Goal: Transaction & Acquisition: Purchase product/service

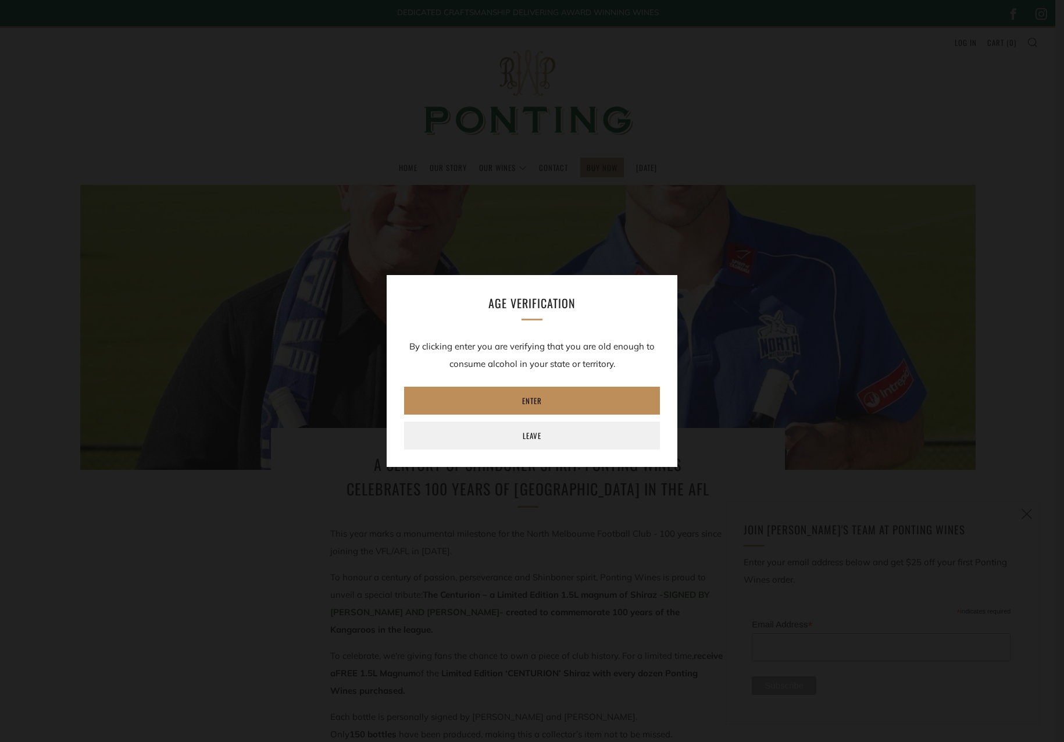
click at [550, 395] on link "Enter" at bounding box center [532, 401] width 256 height 28
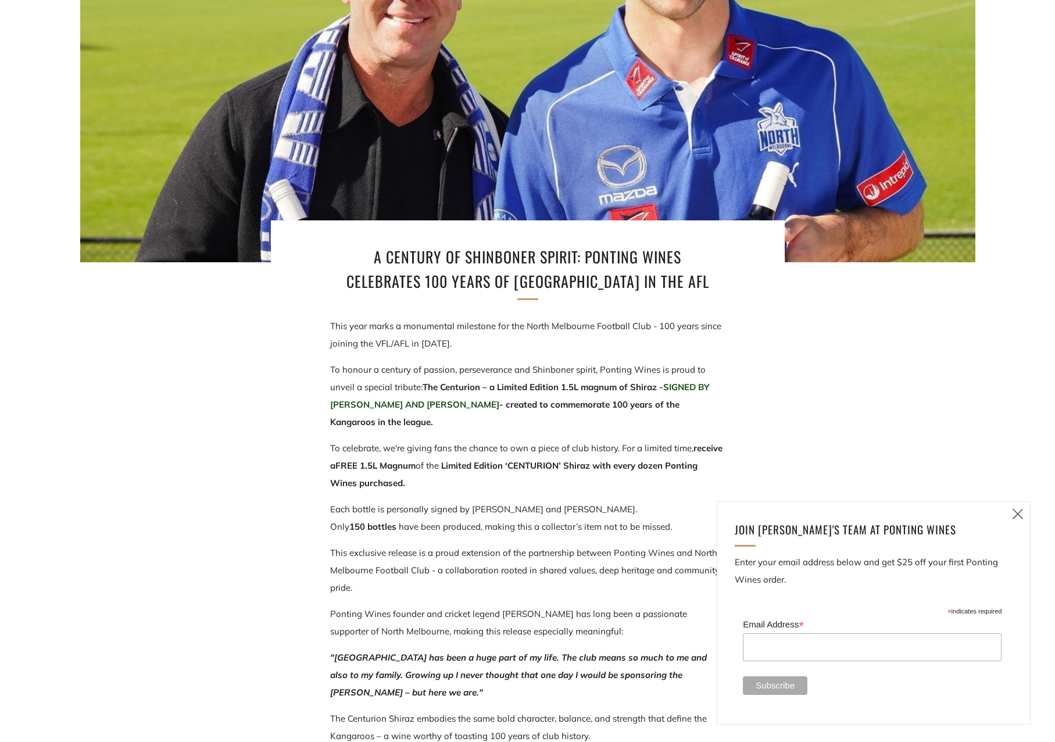
scroll to position [523, 0]
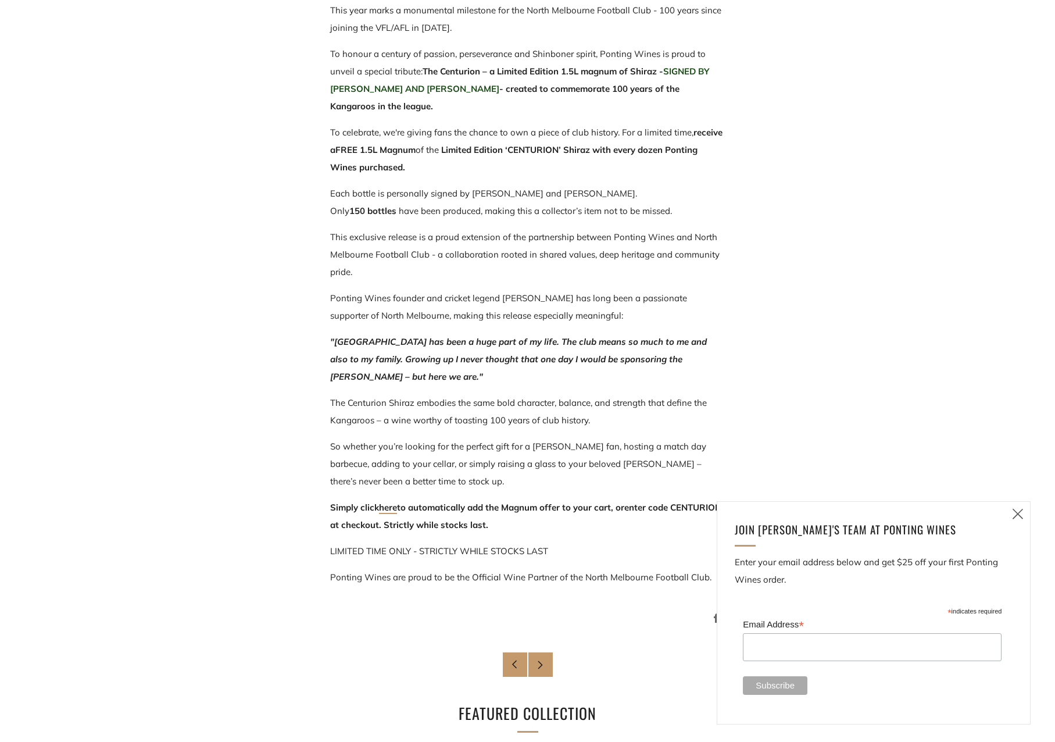
click at [513, 480] on p "So whether you’re looking for the perfect gift for a Roos fan, hosting a match …" at bounding box center [527, 464] width 395 height 52
click at [392, 508] on link "here" at bounding box center [388, 508] width 18 height 12
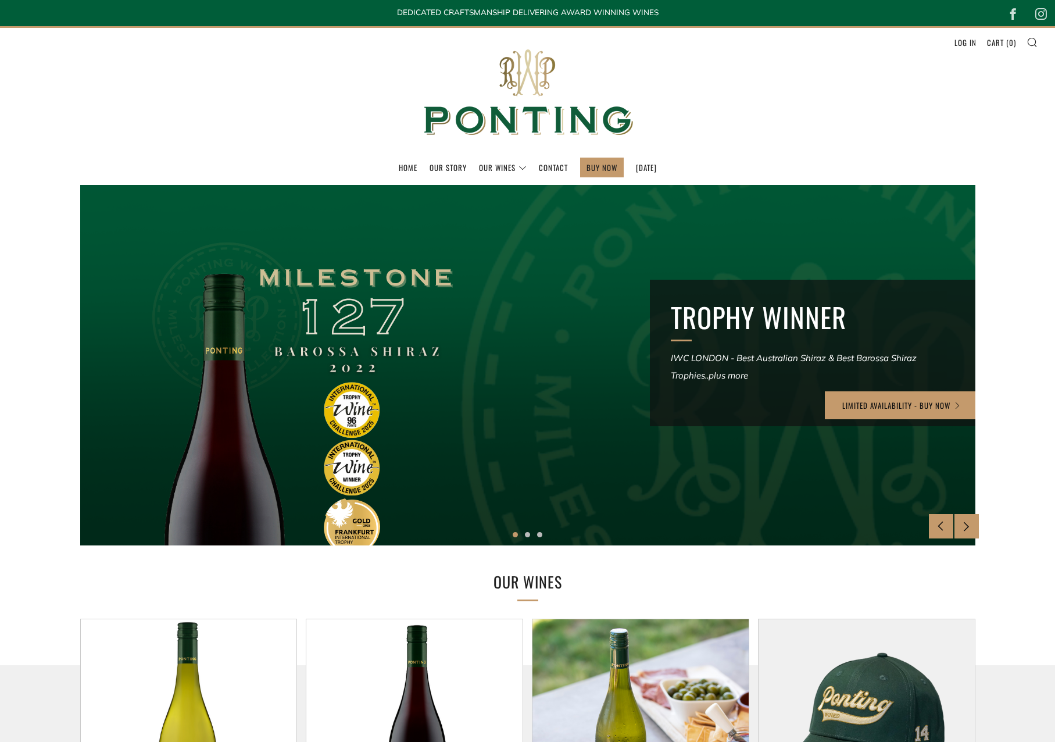
click at [34, 258] on section "TROPHY WINNER IWC LONDON - Best Australian Shiraz & Best Barossa Shiraz Trophie…" at bounding box center [527, 365] width 1055 height 360
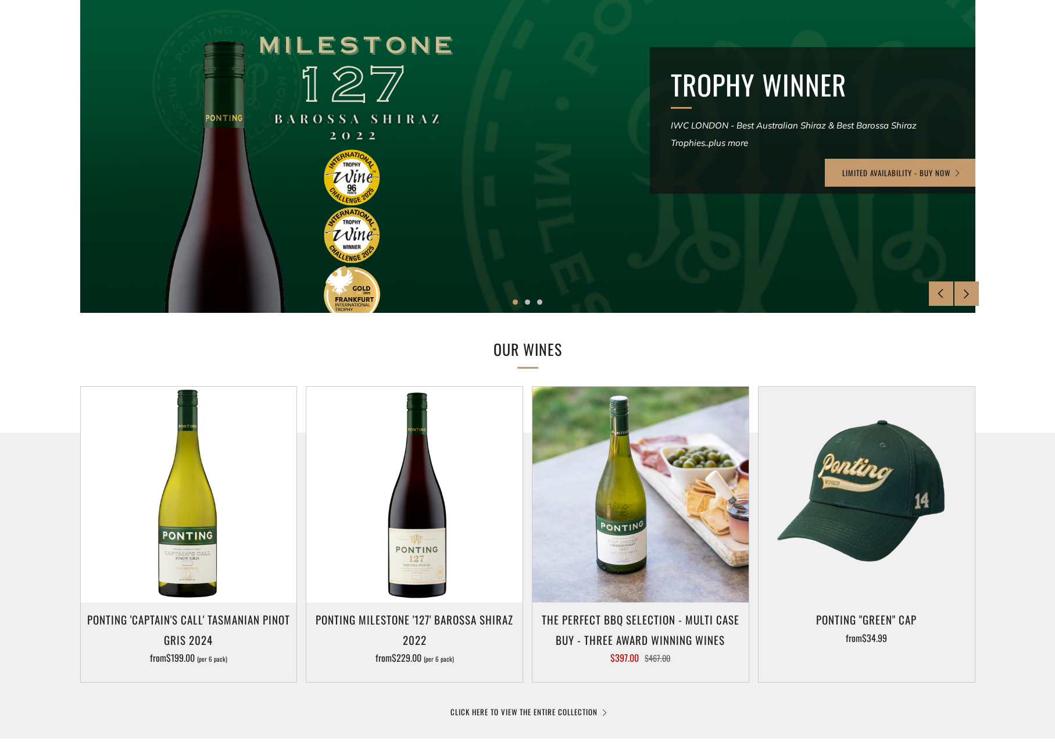
scroll to position [291, 0]
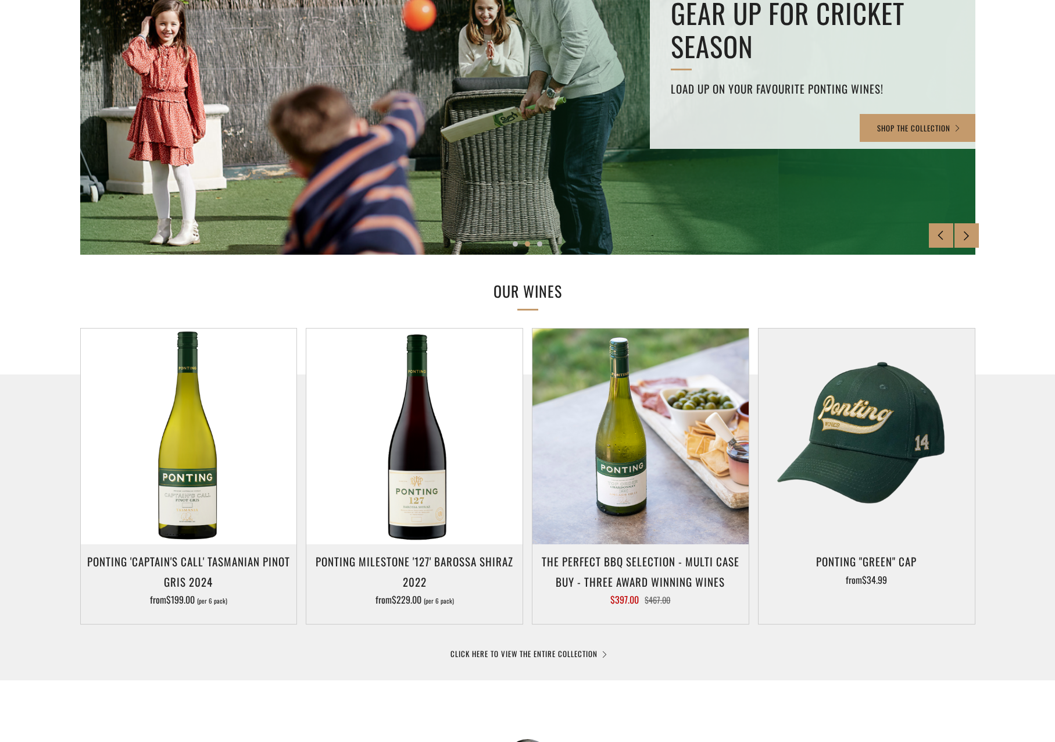
click at [745, 640] on div at bounding box center [527, 574] width 1055 height 401
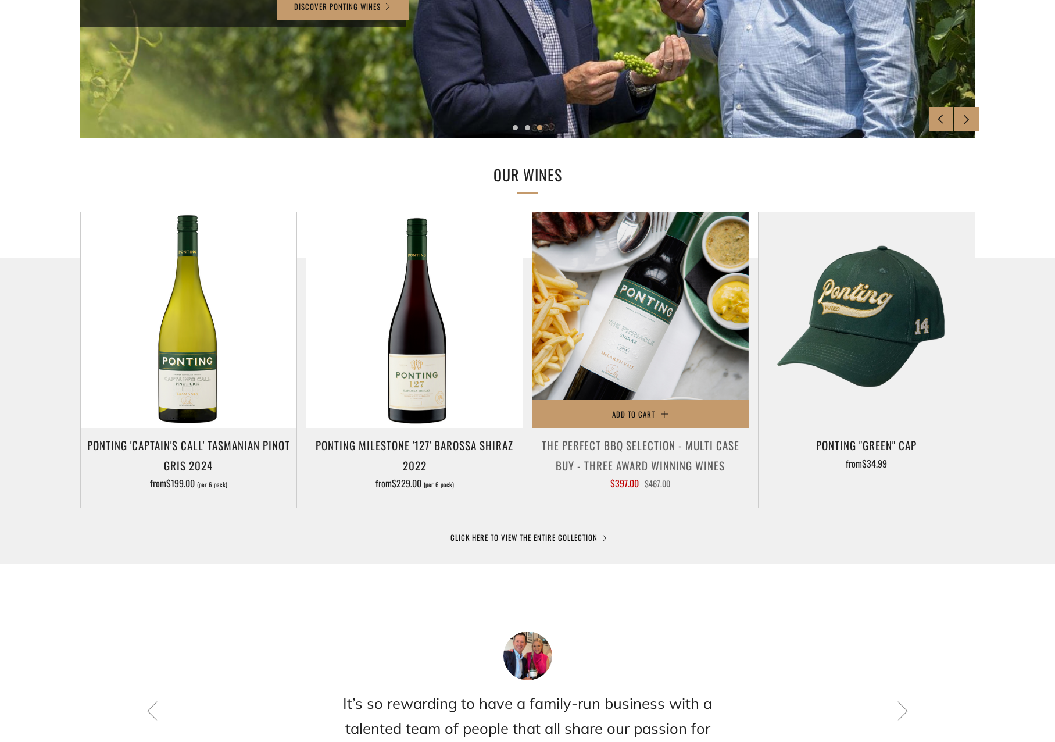
scroll to position [0, 0]
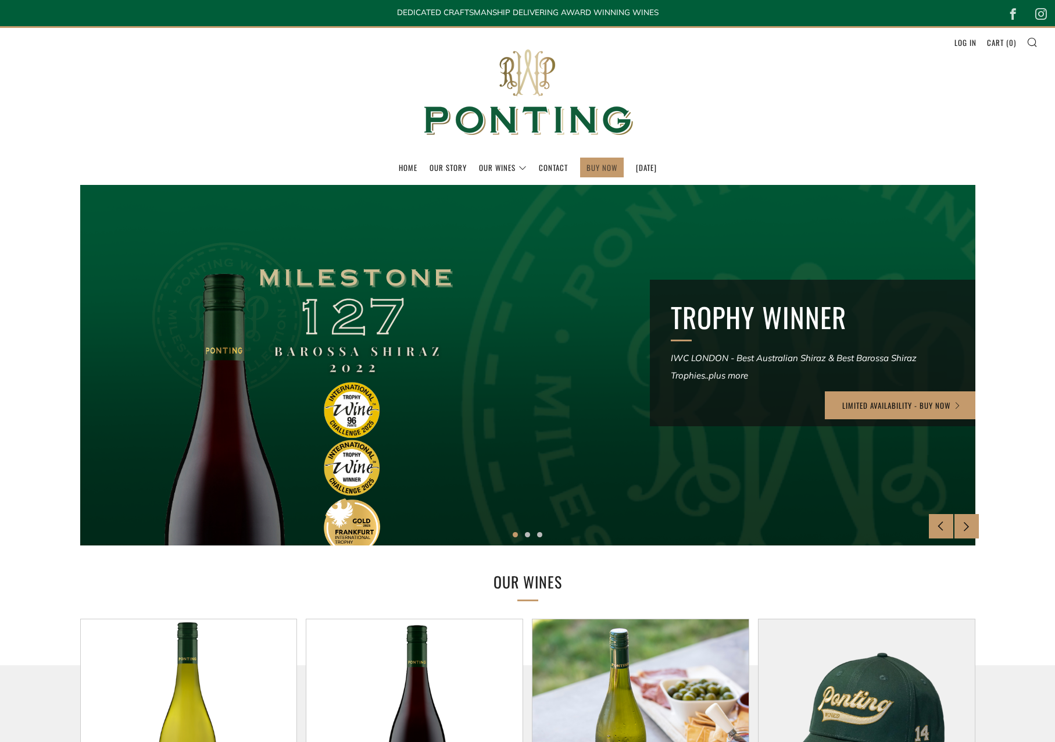
click at [587, 169] on link "BUY NOW" at bounding box center [602, 167] width 31 height 19
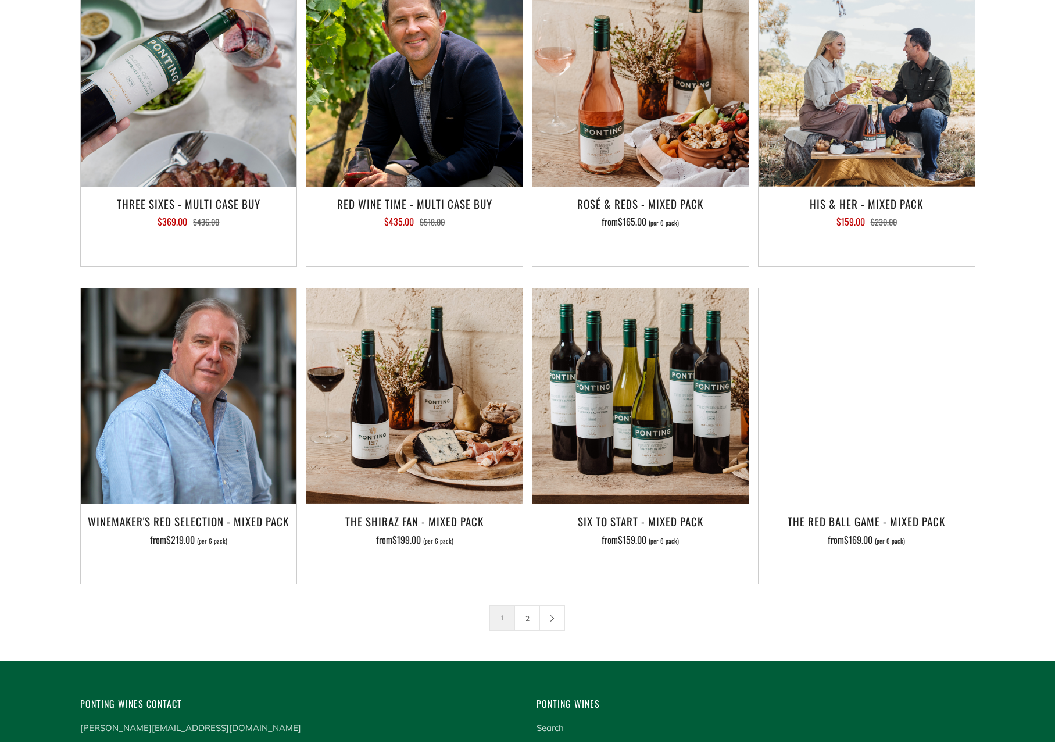
scroll to position [1521, 0]
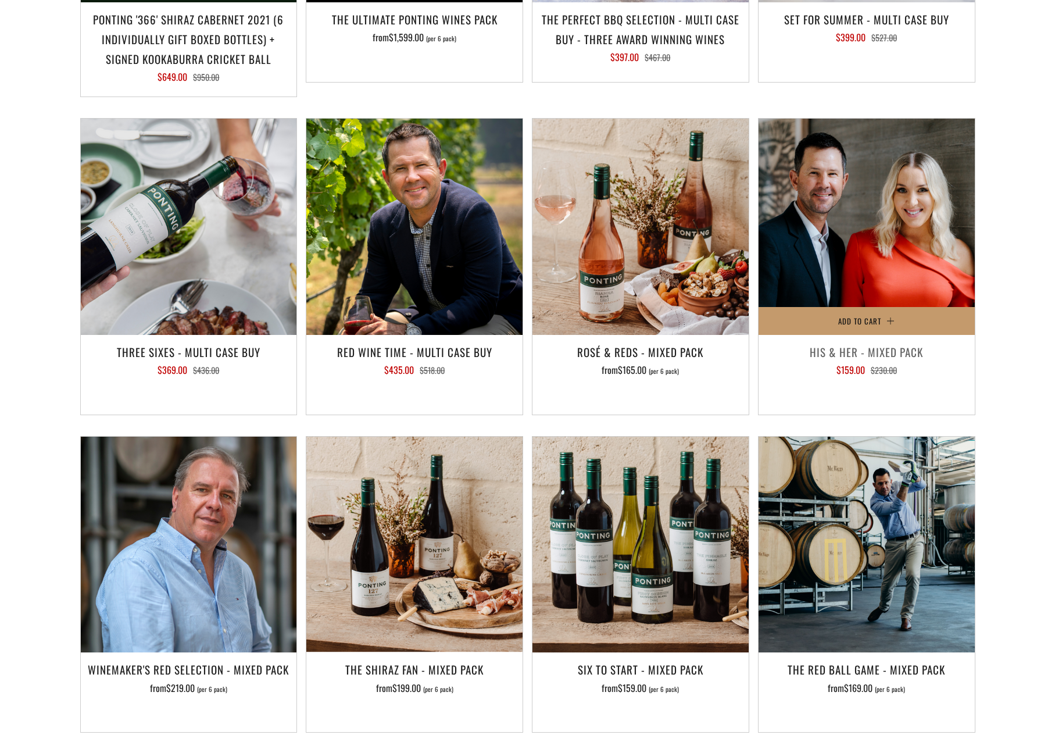
scroll to position [1463, 0]
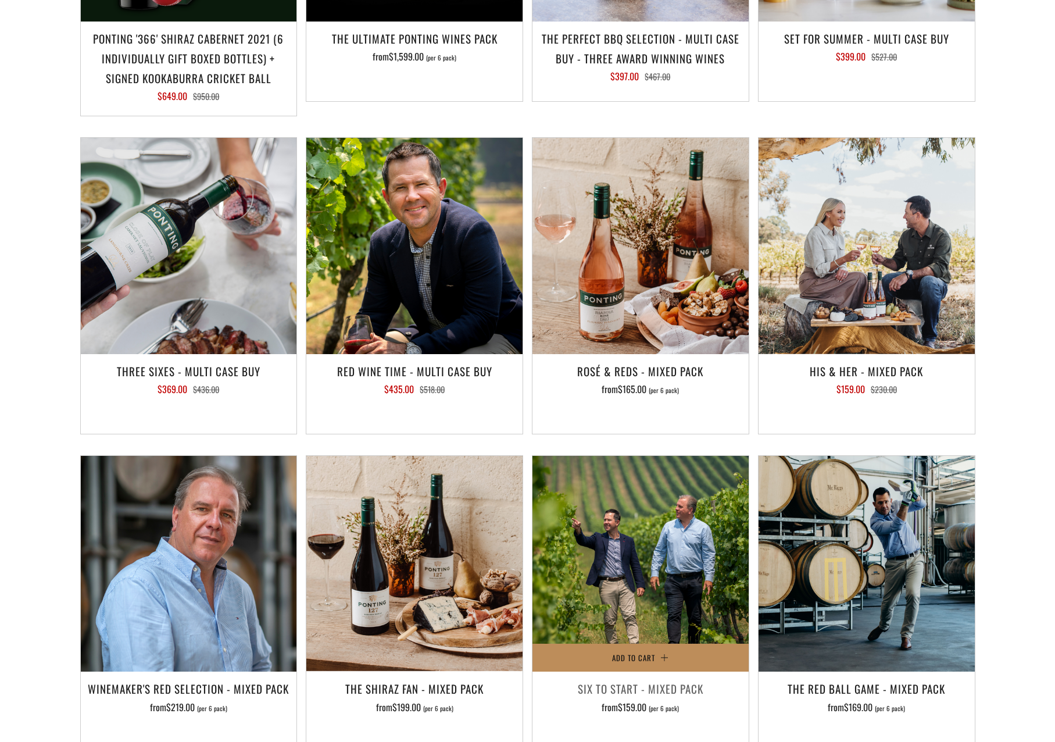
click at [649, 652] on span "Add to Cart" at bounding box center [633, 658] width 43 height 12
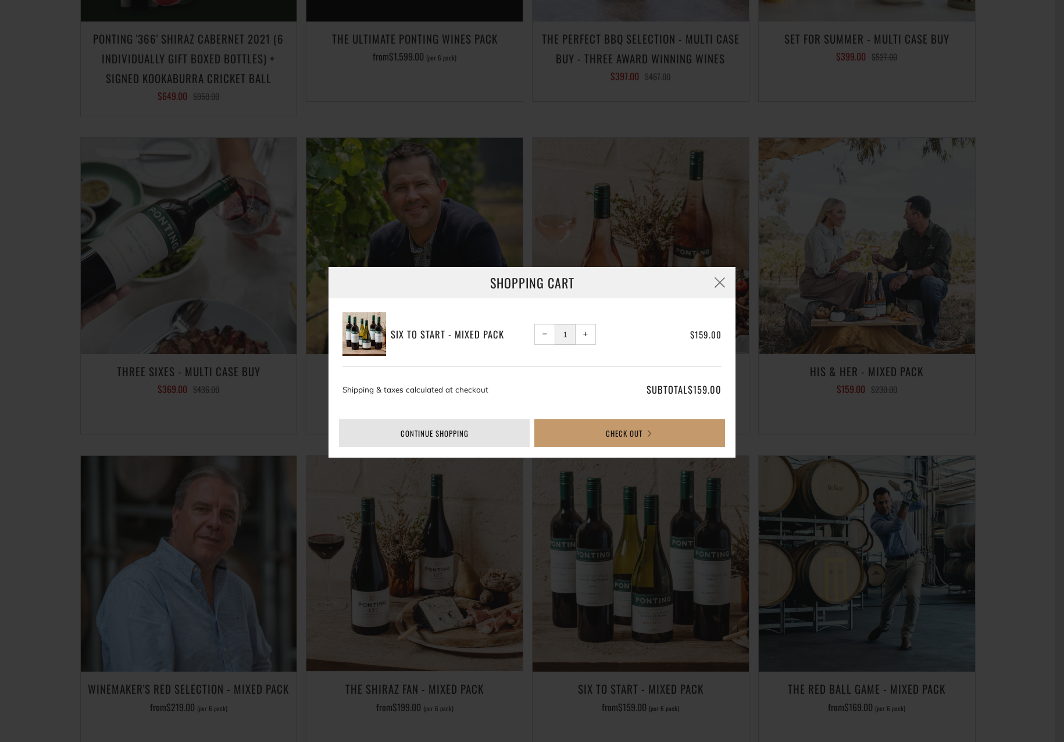
click at [464, 433] on link "Continue shopping" at bounding box center [434, 433] width 191 height 28
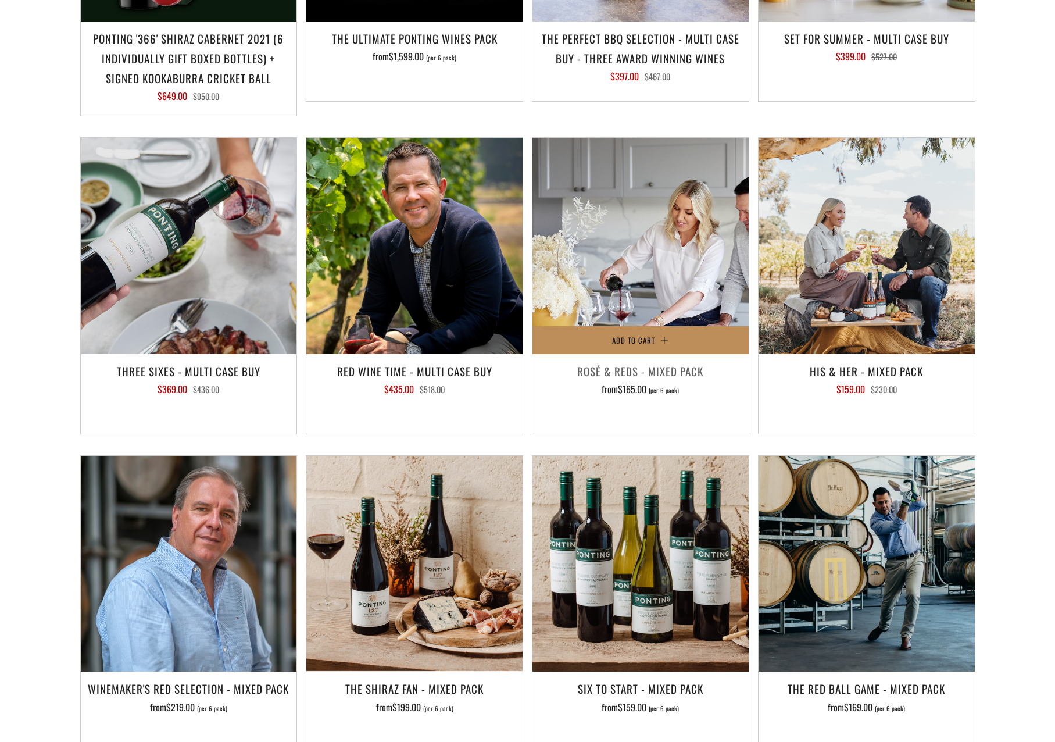
click at [642, 334] on span "Add to Cart" at bounding box center [633, 340] width 43 height 12
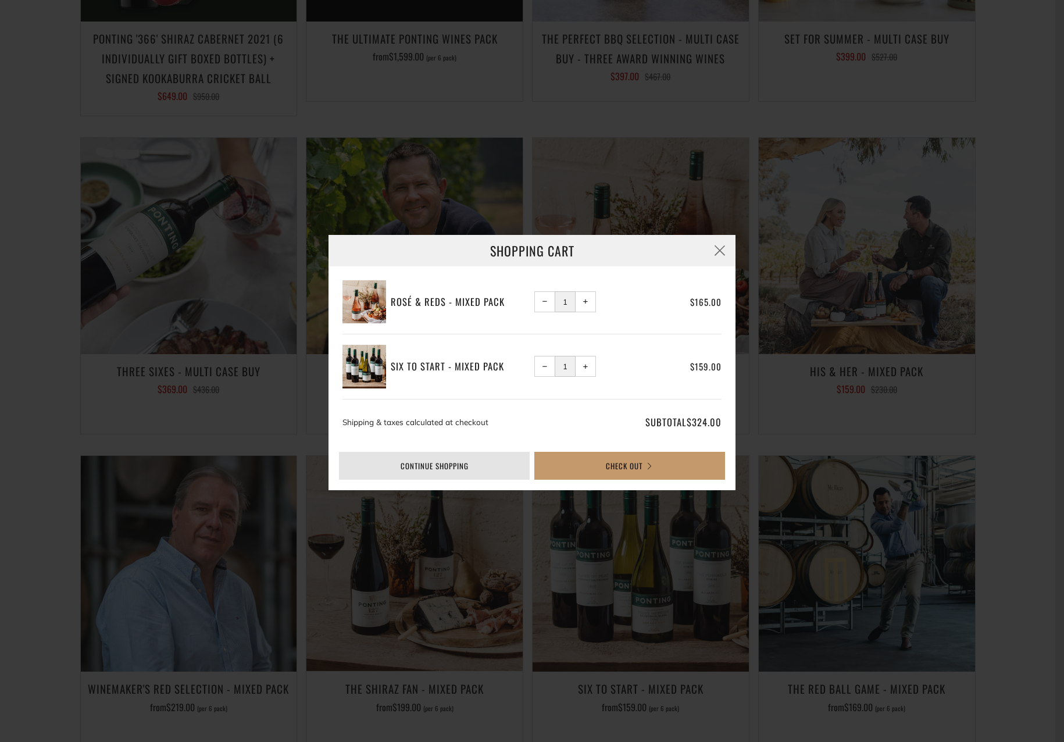
click at [477, 466] on link "Continue shopping" at bounding box center [434, 466] width 191 height 28
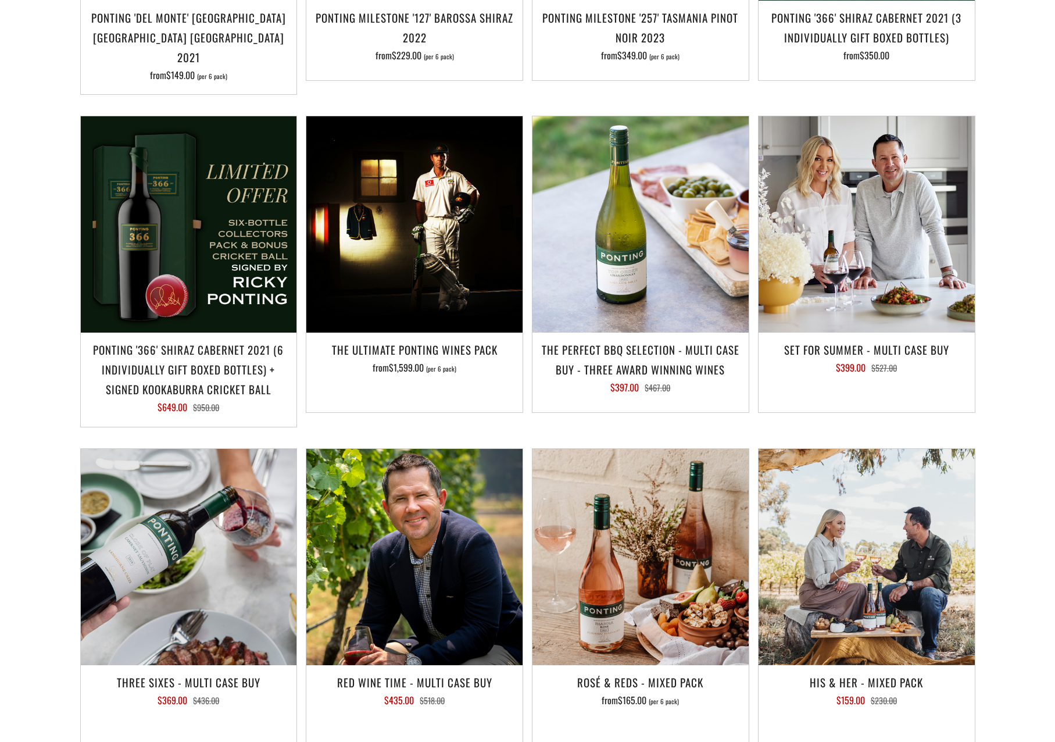
scroll to position [1172, 0]
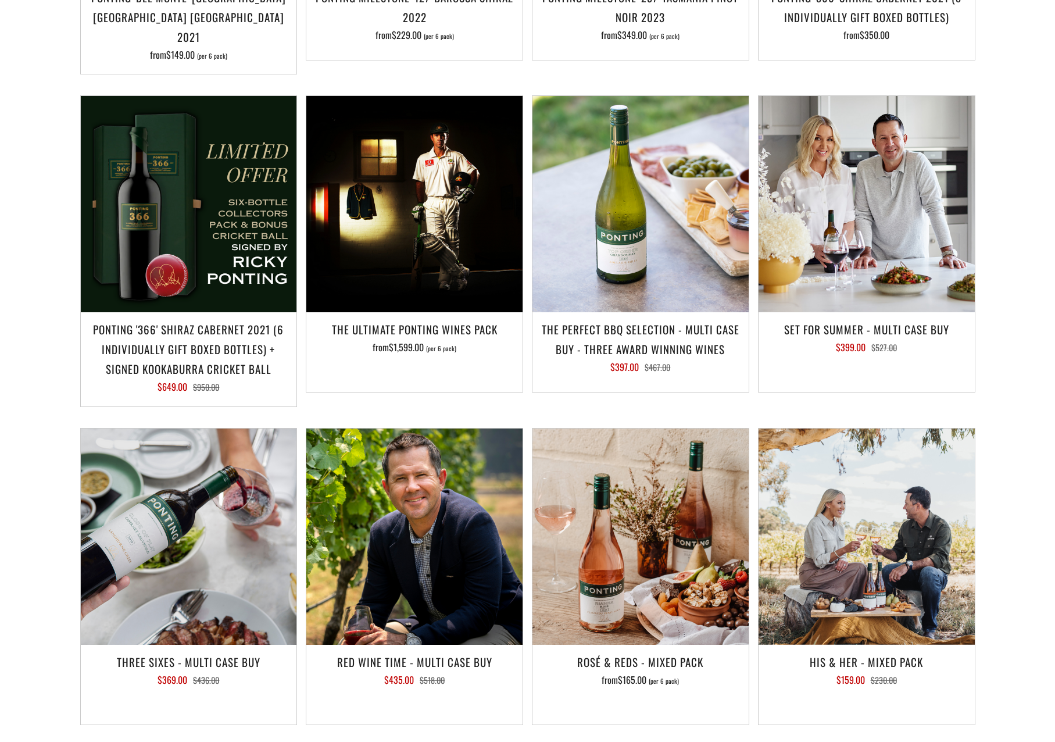
click at [1017, 310] on div "The Collection Sort by Featured Best Selling Alphabetically, A-Z Alphabetically…" at bounding box center [527, 61] width 1055 height 2068
click at [1015, 327] on div "The Collection Sort by Featured Best Selling Alphabetically, A-Z Alphabetically…" at bounding box center [527, 61] width 1055 height 2068
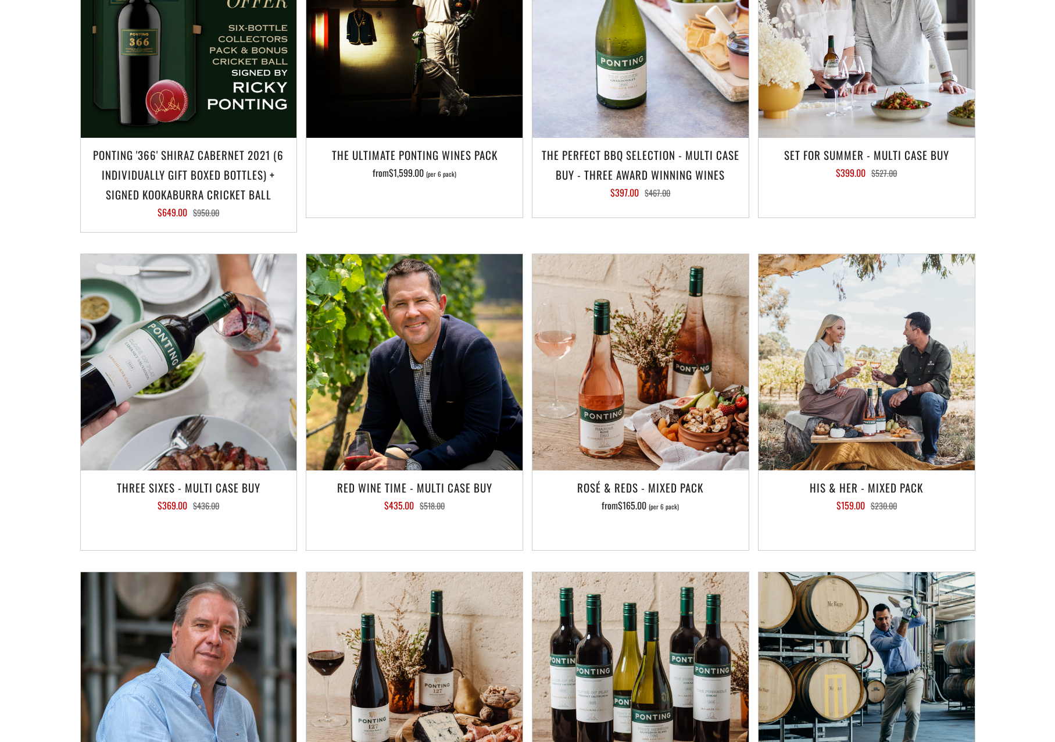
drag, startPoint x: 149, startPoint y: 458, endPoint x: 76, endPoint y: 455, distance: 73.3
click at [76, 455] on div "Add to Cart Three Sixes - Multi Case Buy $369.00 $436.00" at bounding box center [185, 413] width 226 height 318
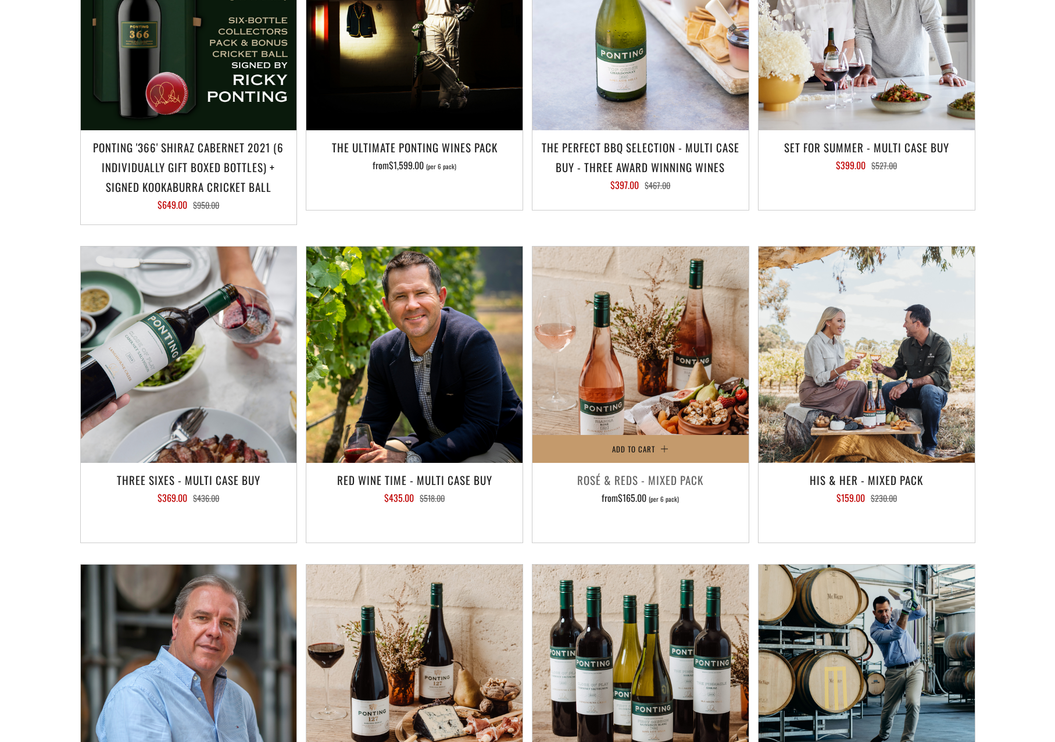
scroll to position [1463, 0]
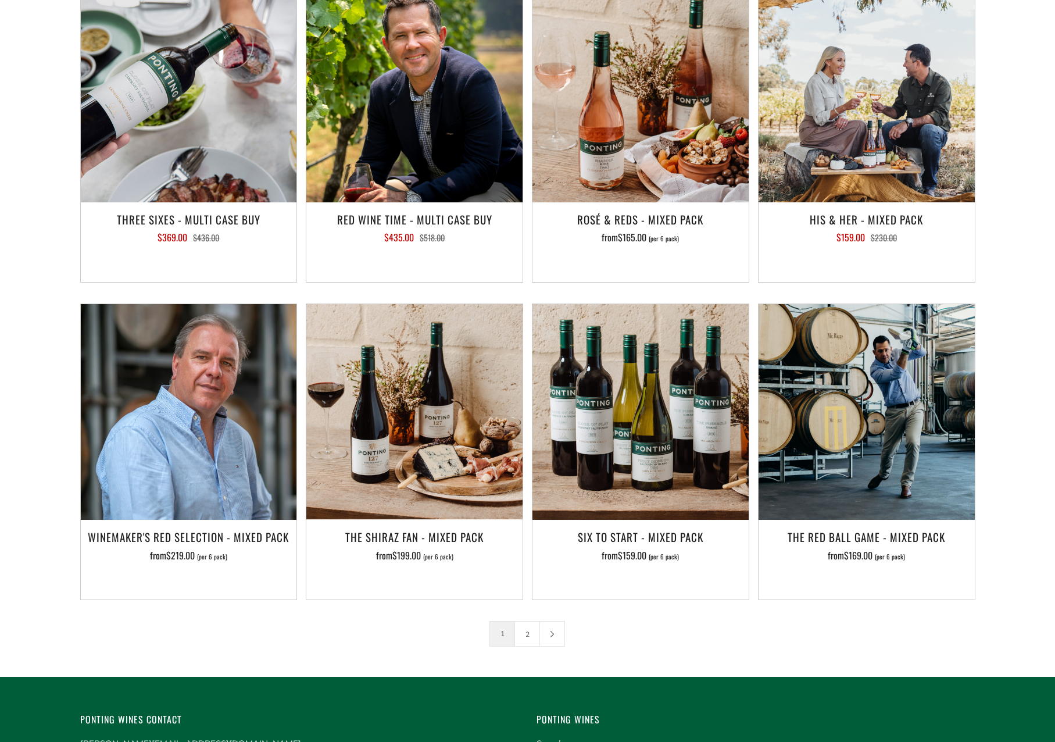
scroll to position [1802, 0]
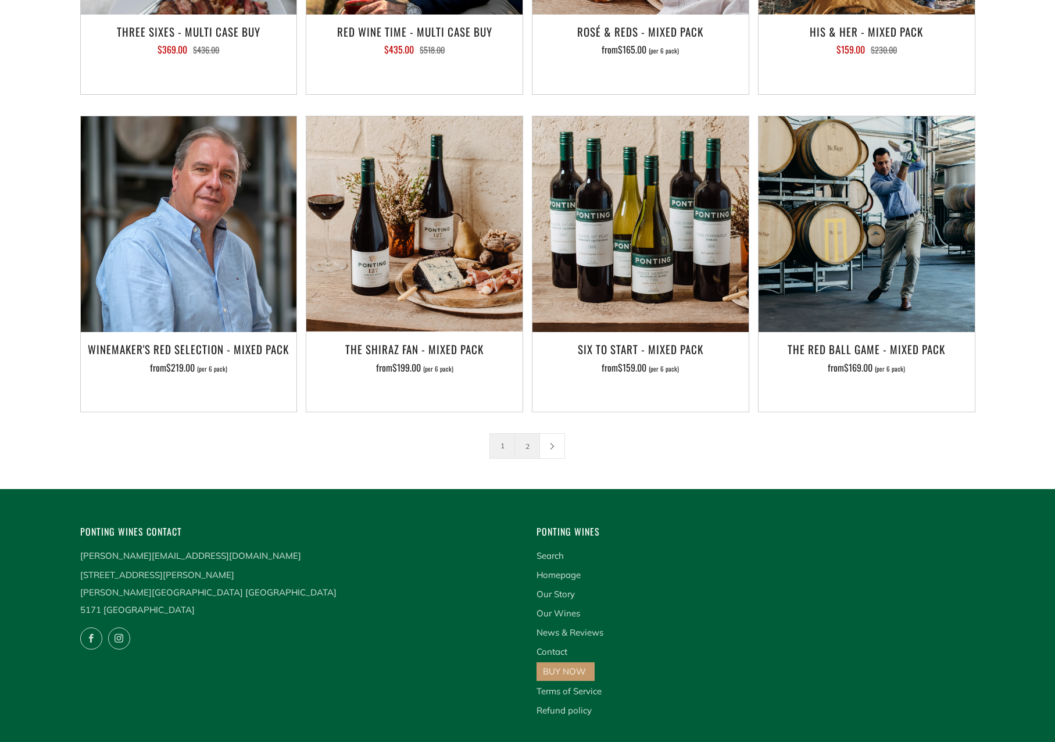
click at [523, 434] on link "2" at bounding box center [527, 446] width 24 height 24
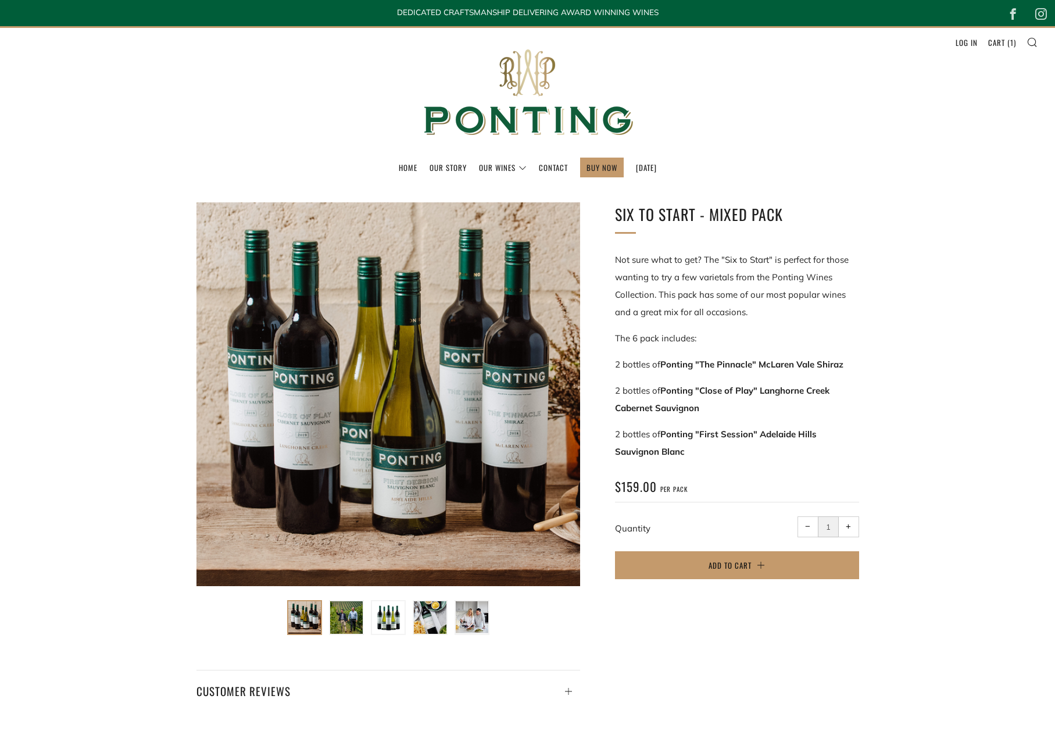
click at [963, 413] on div "Six To Start - Mixed Pack" at bounding box center [527, 448] width 1055 height 526
click at [1020, 422] on div "Six To Start - Mixed Pack" at bounding box center [527, 448] width 1055 height 526
click at [1006, 413] on div "Six To Start - Mixed Pack" at bounding box center [527, 448] width 1055 height 526
click at [945, 423] on div "Six To Start - Mixed Pack" at bounding box center [527, 448] width 1055 height 526
click at [975, 435] on div "Six To Start - Mixed Pack" at bounding box center [527, 448] width 1055 height 526
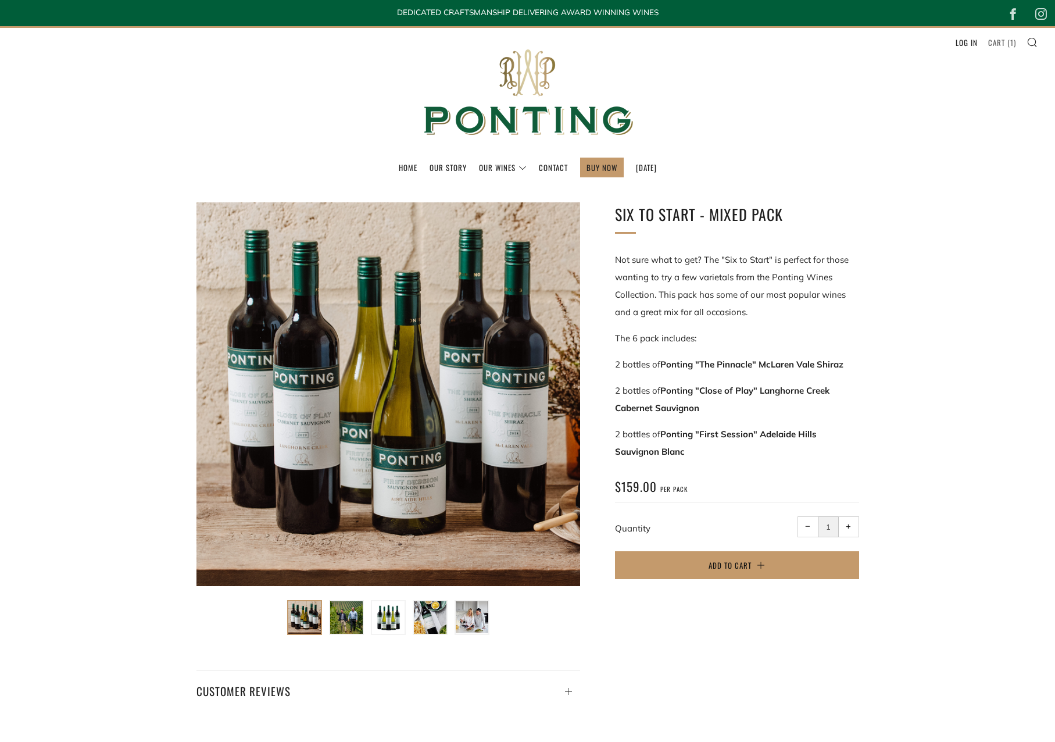
click at [1002, 42] on link "Cart ( 1 )" at bounding box center [1002, 42] width 28 height 19
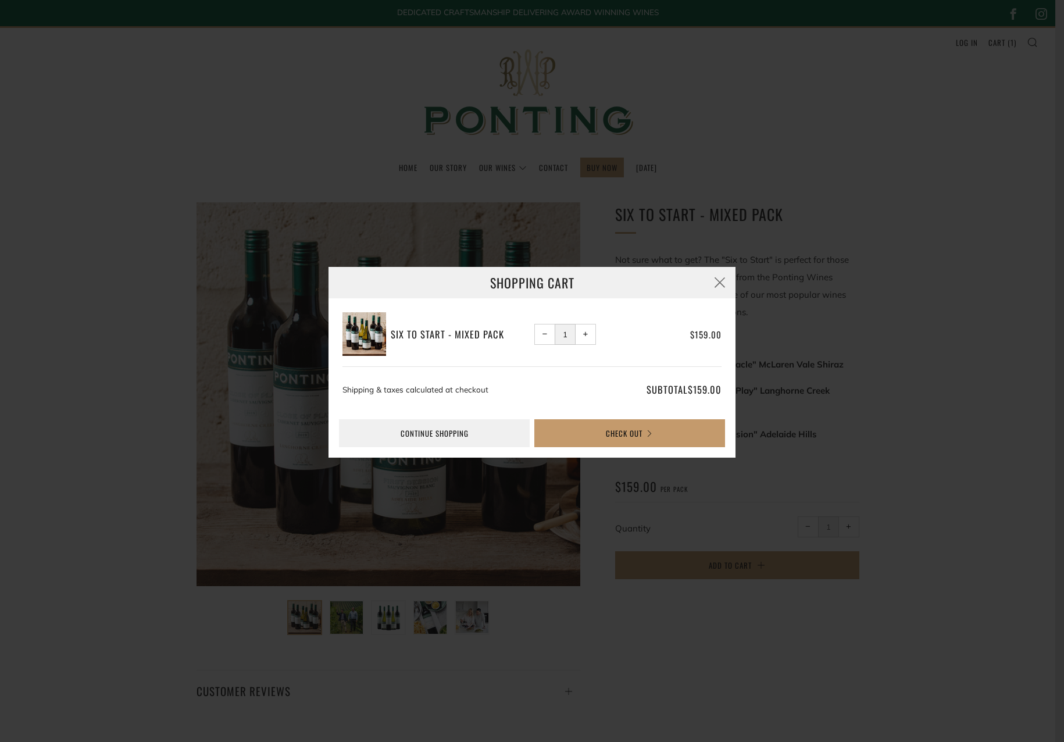
click at [976, 133] on div "Shopping Cart Six To Start - Mixed Pack − 1 + $159.00" at bounding box center [532, 371] width 1064 height 742
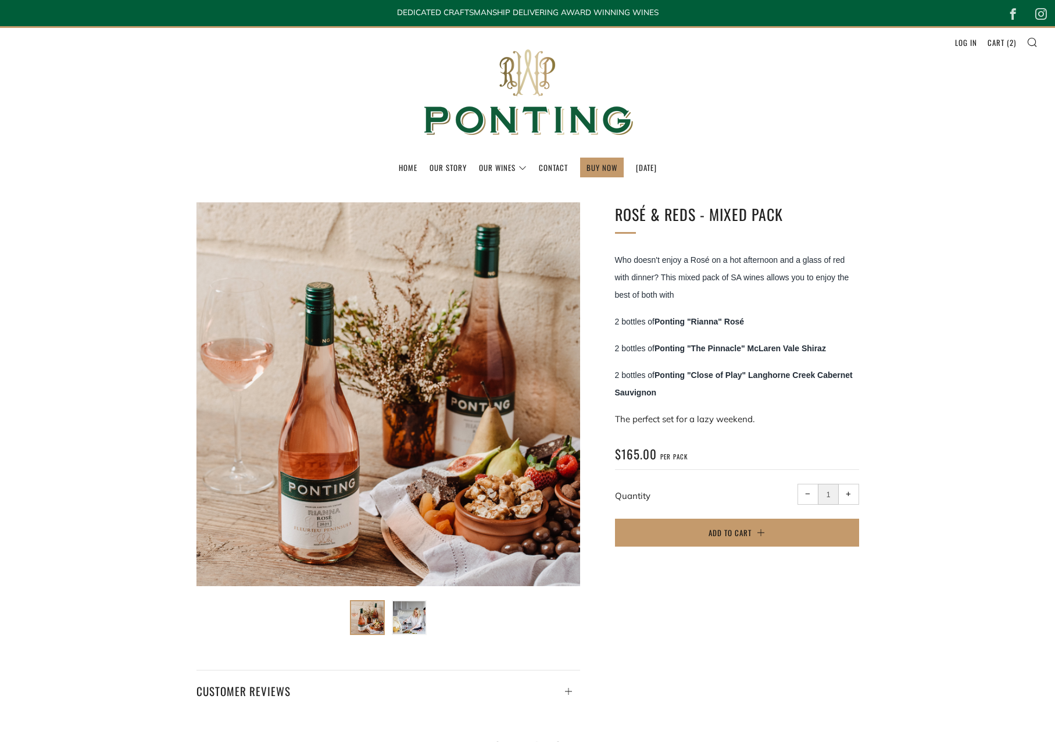
click at [956, 472] on div "Rosé & Reds - Mixed Pack" at bounding box center [527, 448] width 1055 height 526
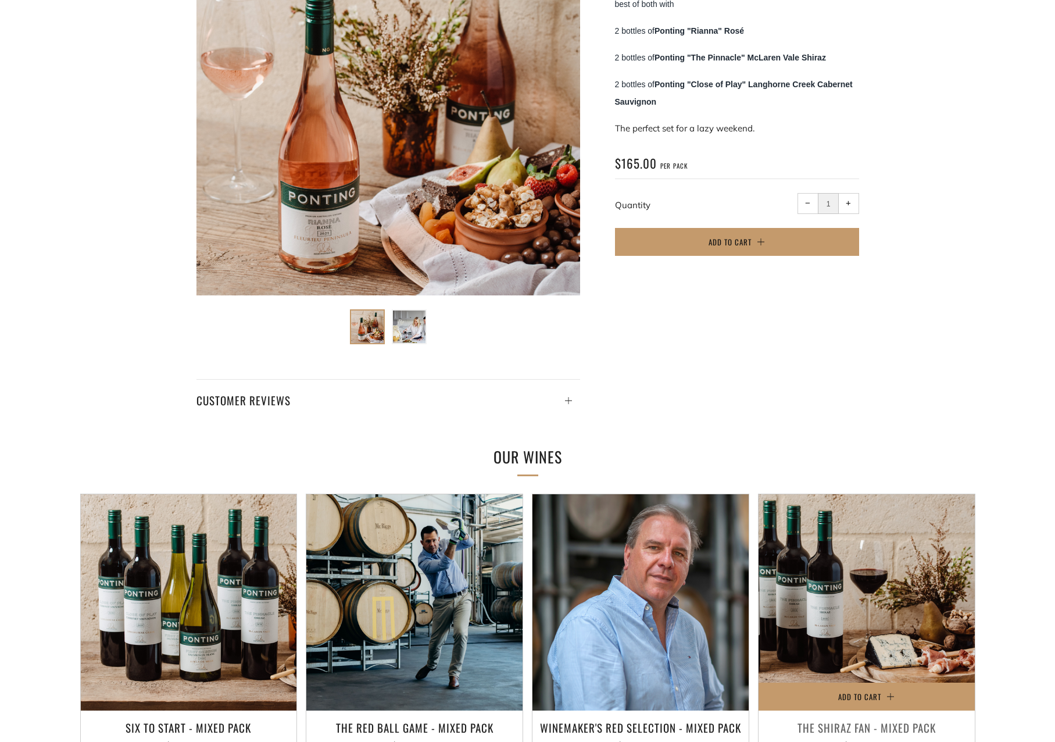
scroll to position [58, 0]
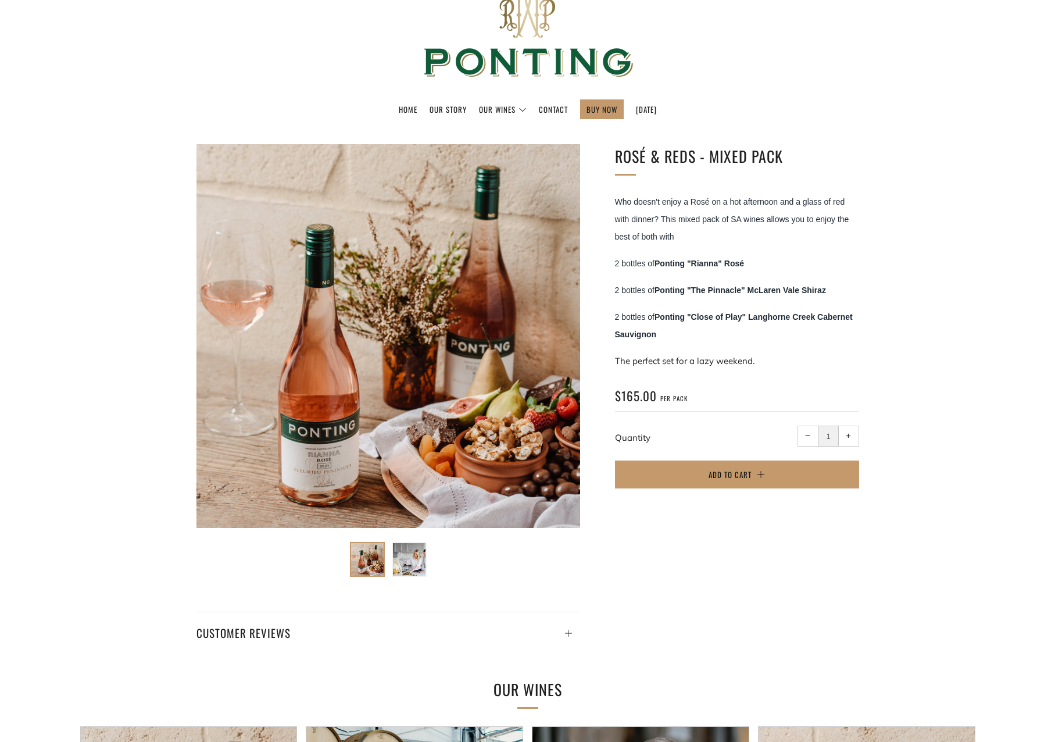
click at [999, 372] on div "Rosé & Reds - Mixed Pack" at bounding box center [527, 390] width 1055 height 526
click at [959, 379] on div "Rosé & Reds - Mixed Pack" at bounding box center [527, 390] width 1055 height 526
click at [946, 359] on div "Rosé & Reds - Mixed Pack" at bounding box center [527, 390] width 1055 height 526
click at [1009, 389] on div "Rosé & Reds - Mixed Pack" at bounding box center [527, 390] width 1055 height 526
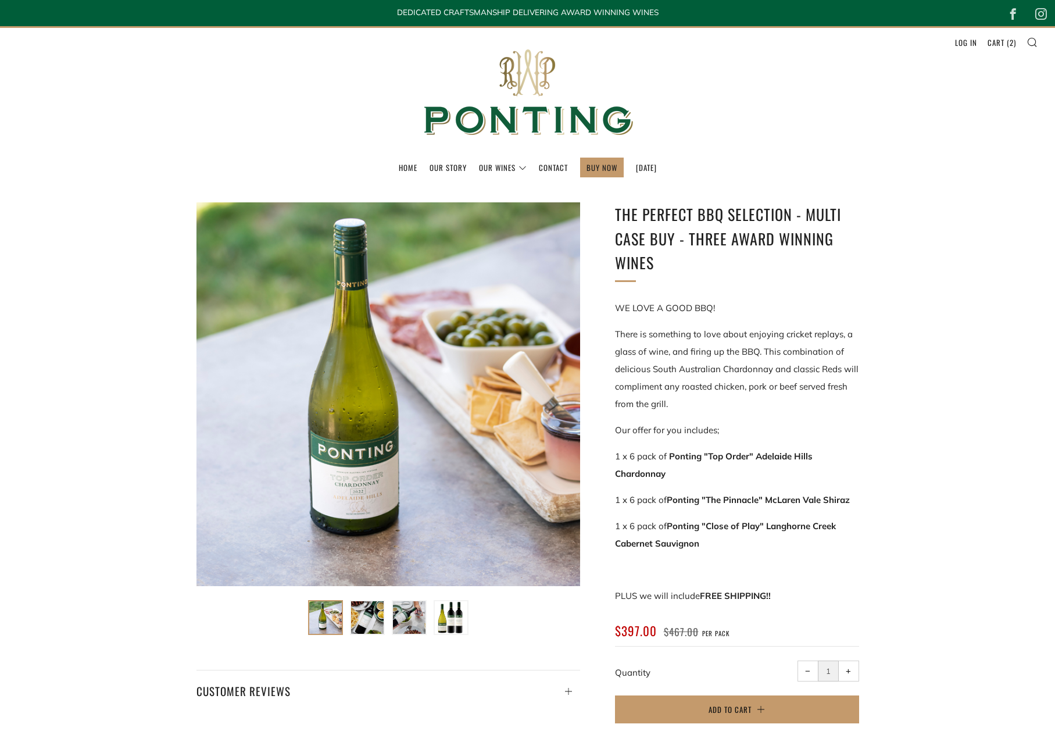
click at [969, 347] on div "The perfect BBQ selection - MULTI CASE BUY - Three award winning wines WE LOVE …" at bounding box center [527, 461] width 1055 height 552
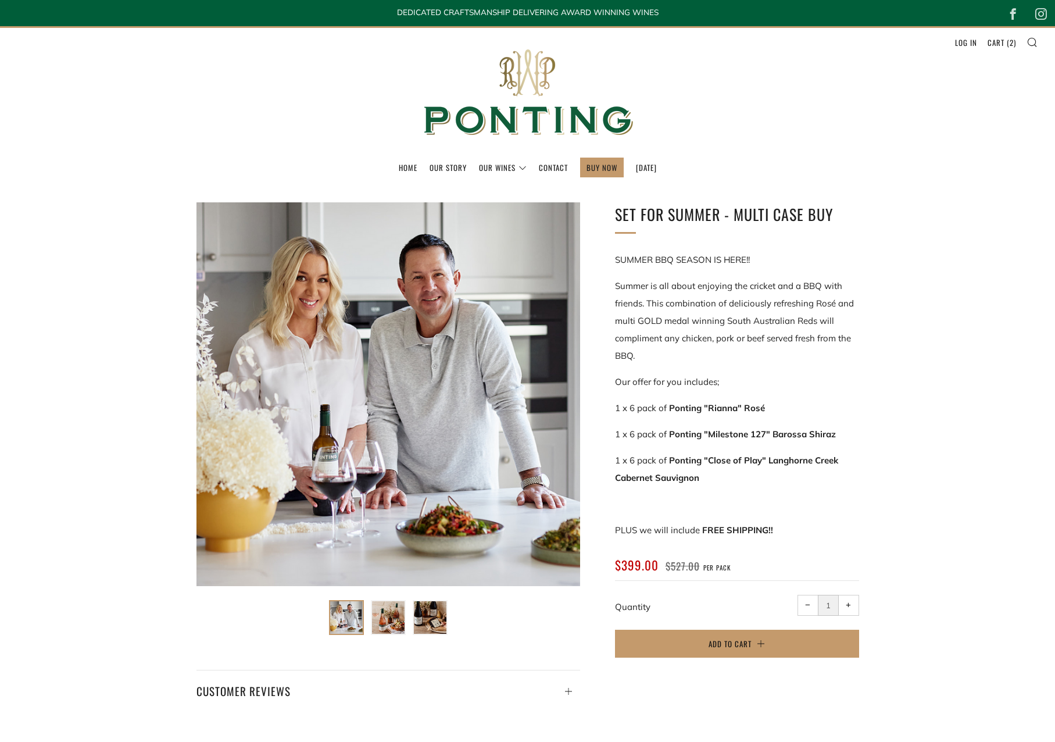
click at [953, 523] on div "Set For Summer - Multi Case Buy" at bounding box center [527, 448] width 1055 height 526
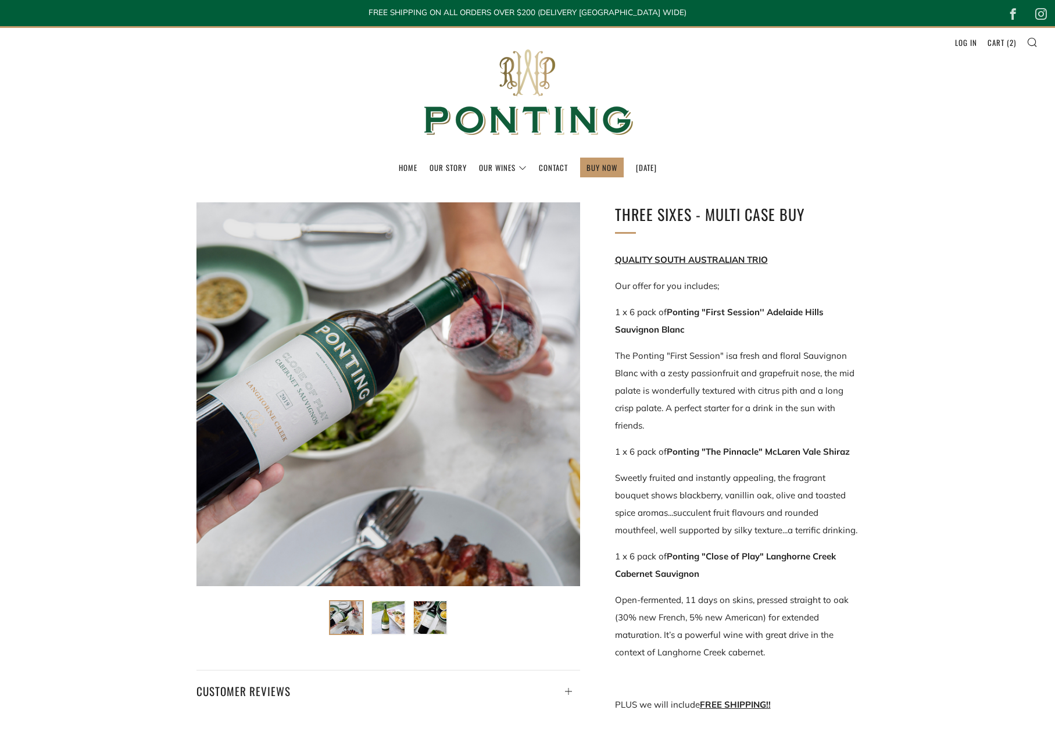
click at [929, 405] on div "Three Sixes - Multi Case Buy" at bounding box center [527, 528] width 1055 height 687
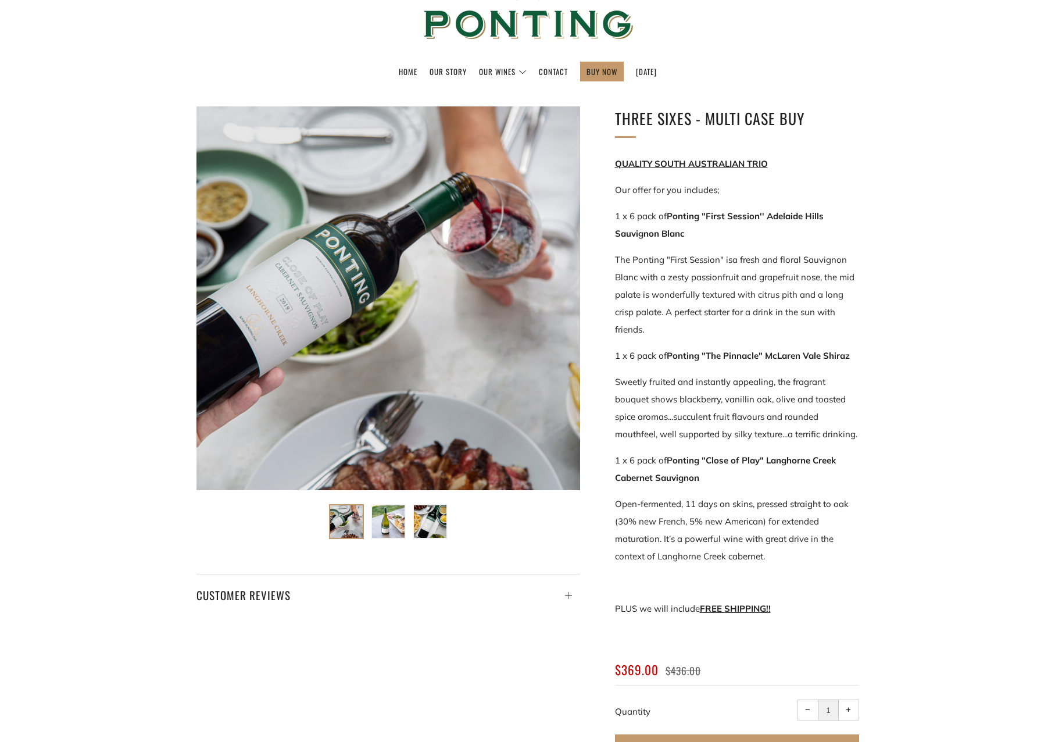
scroll to position [116, 0]
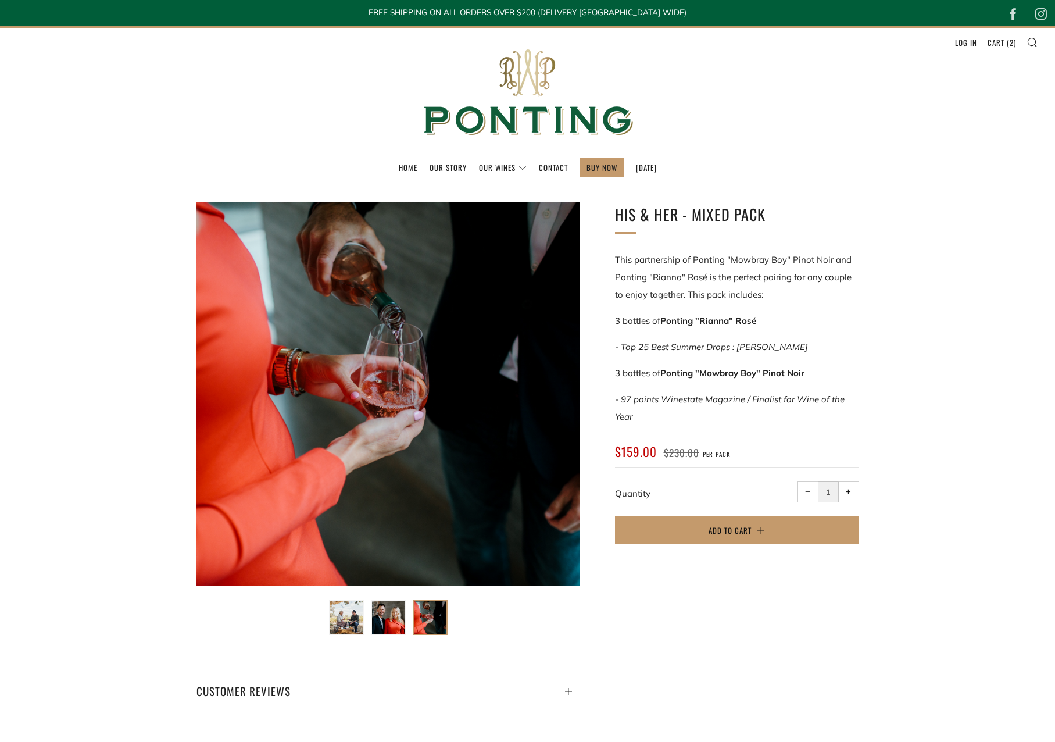
click at [940, 573] on div "His & Her - Mixed Pack 3 bottles of" at bounding box center [527, 448] width 1055 height 526
click at [941, 567] on div "His & Her - Mixed Pack 3 bottles of" at bounding box center [527, 448] width 1055 height 526
click at [965, 330] on div "His & Her - Mixed Pack 3 bottles of" at bounding box center [527, 448] width 1055 height 526
click at [946, 324] on div "His & Her - Mixed Pack 3 bottles of" at bounding box center [527, 448] width 1055 height 526
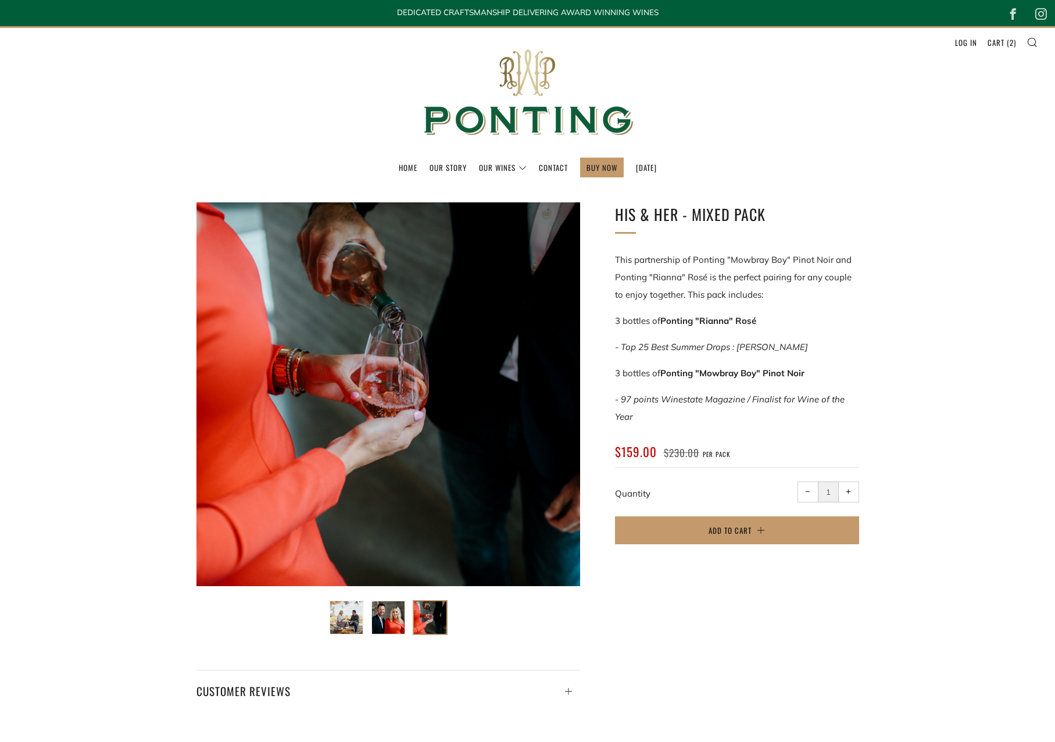
click at [944, 372] on div "His & Her - Mixed Pack 3 bottles of" at bounding box center [527, 448] width 1055 height 526
click at [952, 355] on div "His & Her - Mixed Pack 3 bottles of" at bounding box center [527, 448] width 1055 height 526
click at [728, 595] on div "His & Her - Mixed Pack This partnership of Ponting "Mowbray Boy" Pinot Noir and…" at bounding box center [511, 456] width 698 height 509
click at [730, 531] on span "Add to Cart" at bounding box center [730, 530] width 43 height 12
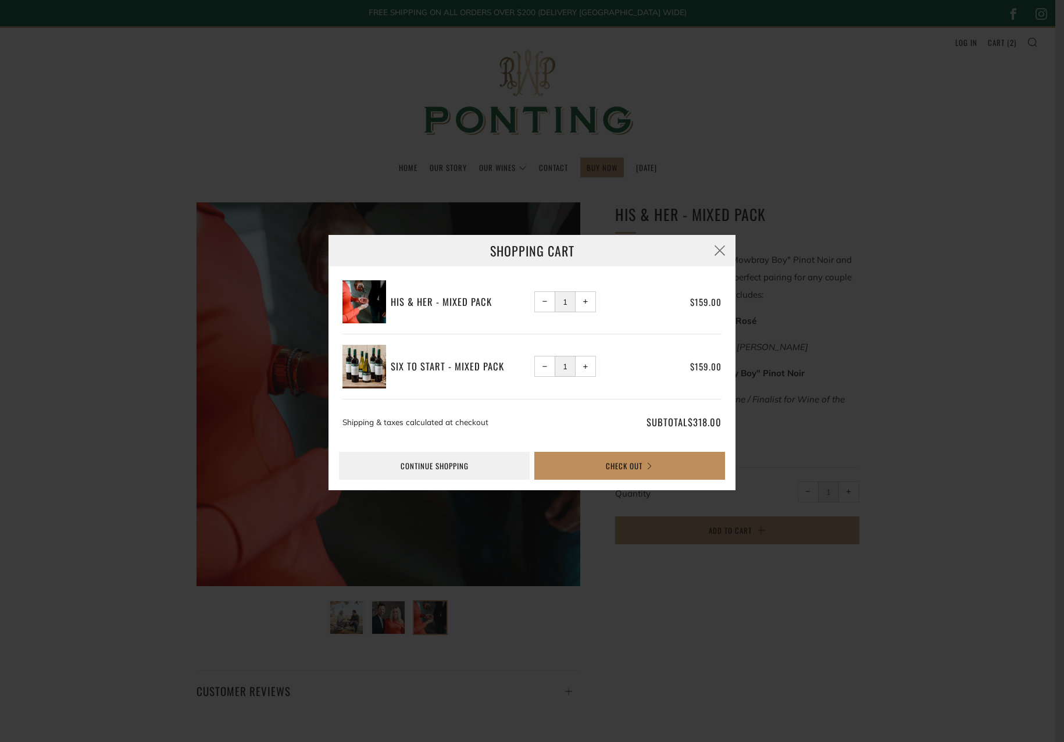
click at [579, 463] on button "Check Out" at bounding box center [629, 466] width 191 height 28
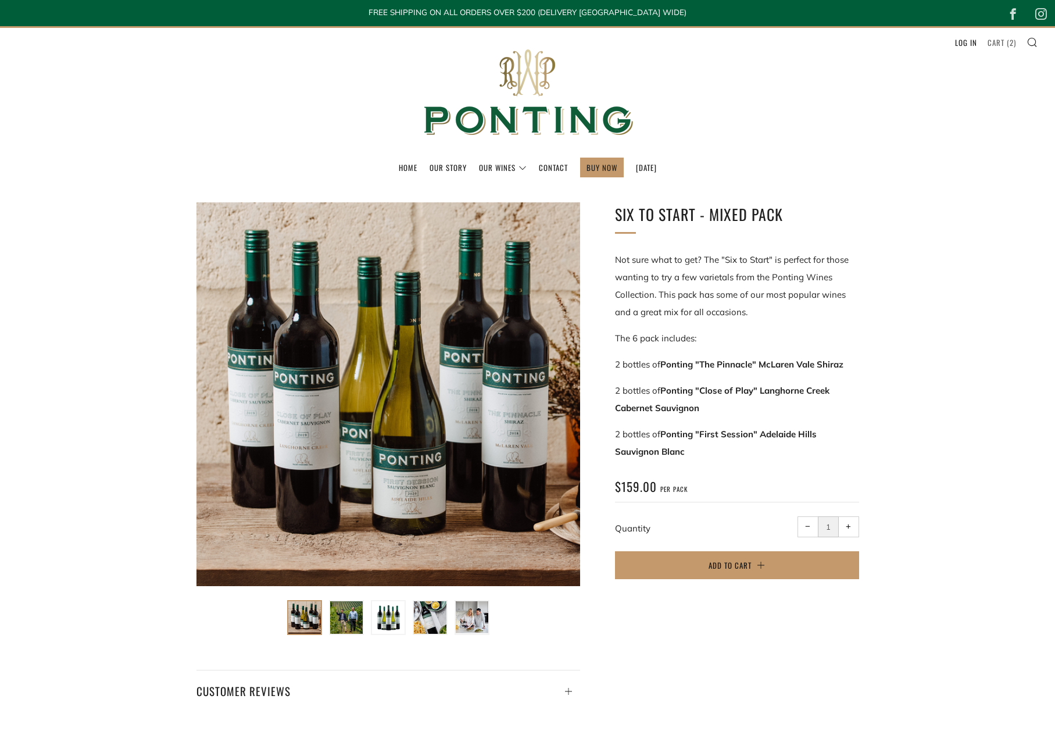
click at [998, 39] on link "Cart ( 2 )" at bounding box center [1002, 42] width 28 height 19
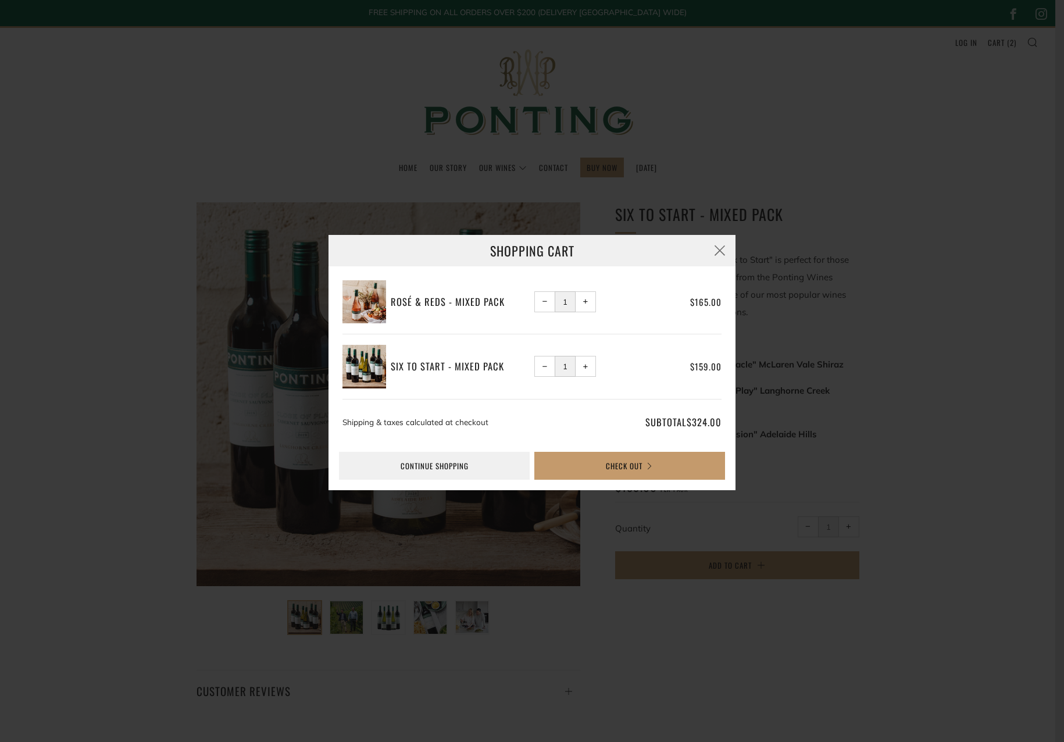
click at [549, 304] on button "− Reduce item quantity by one" at bounding box center [544, 301] width 21 height 21
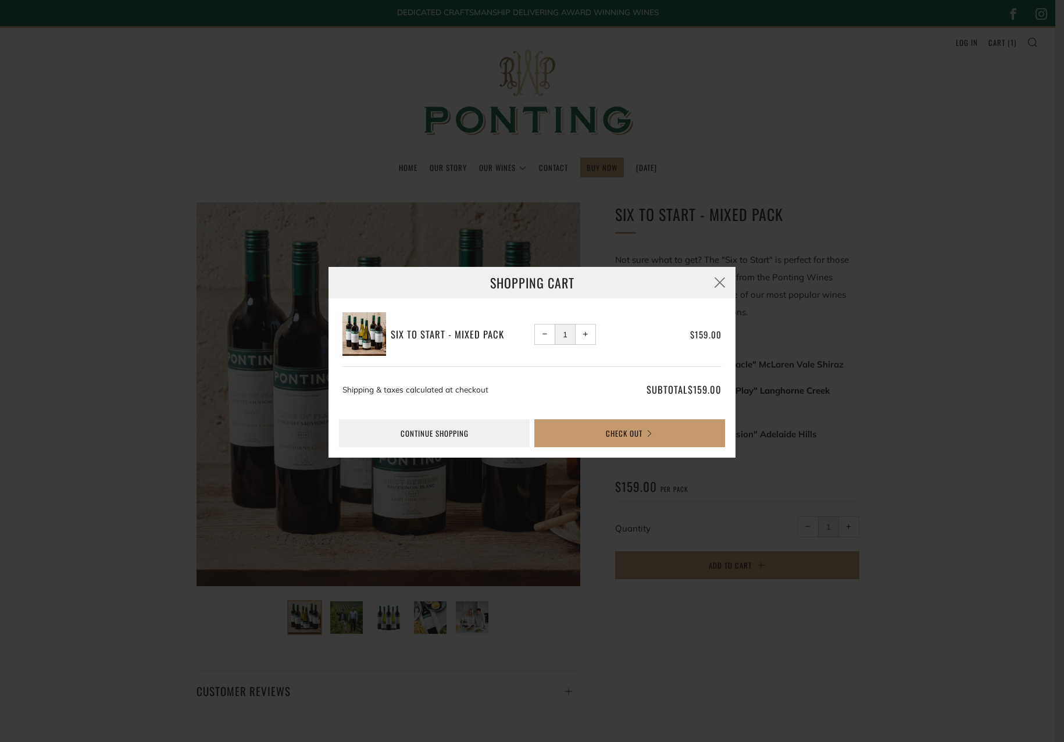
click at [796, 198] on div "Shopping Cart Six To Start - Mixed Pack − 1 + $159.00" at bounding box center [532, 371] width 1064 height 742
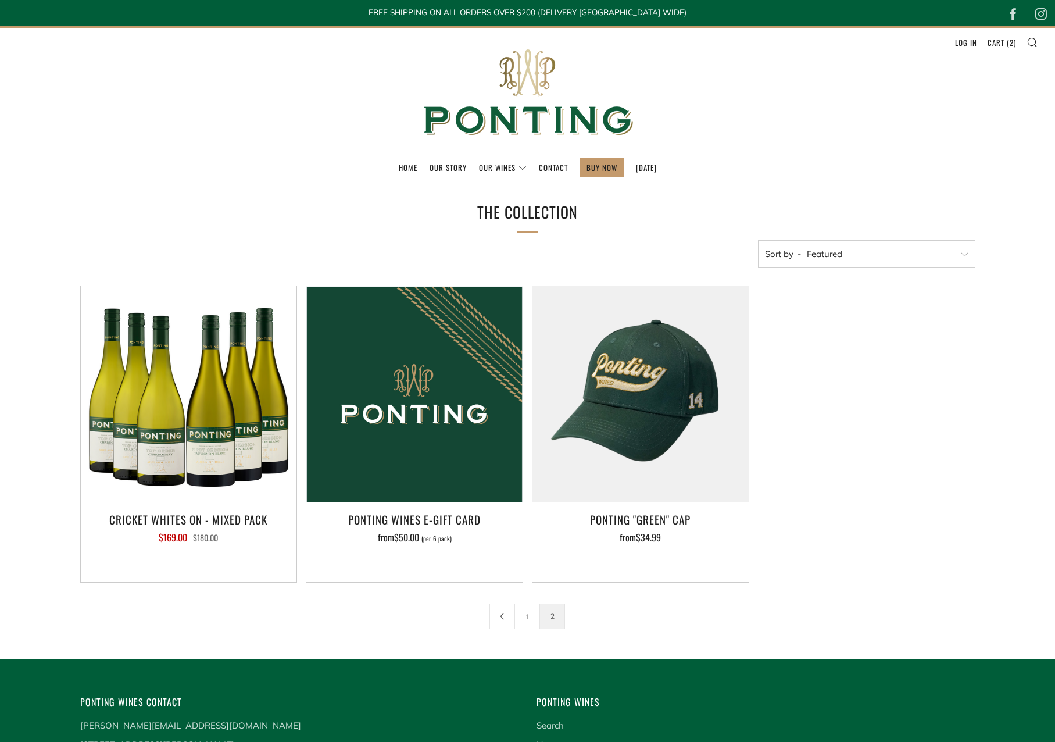
click at [782, 448] on div "Add to Cart CRICKET WHITES ON - MIXED PACK $169.00 $180.00" at bounding box center [524, 444] width 904 height 318
